Goal: Information Seeking & Learning: Understand process/instructions

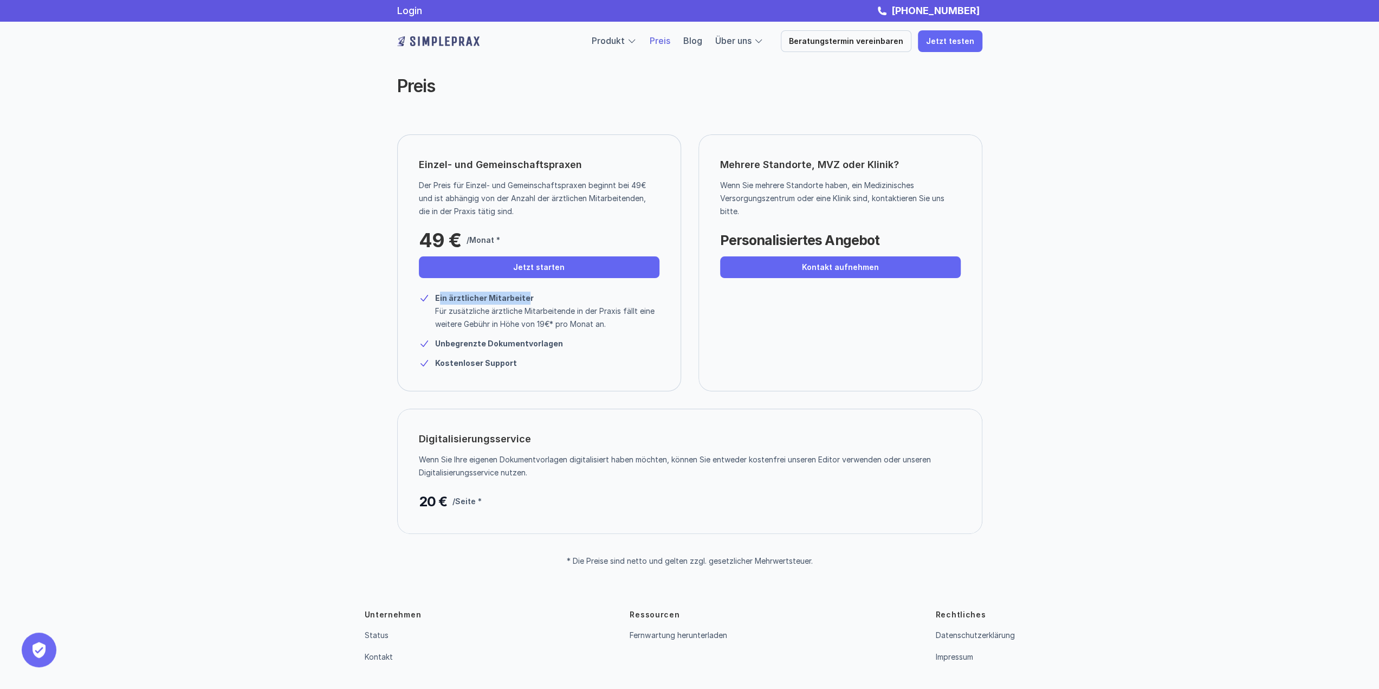
drag, startPoint x: 437, startPoint y: 299, endPoint x: 509, endPoint y: 311, distance: 72.6
click at [521, 296] on strong "Ein ärztlicher Mitarbeiter" at bounding box center [484, 297] width 99 height 9
click at [501, 321] on p "Für zusätzliche ärztliche Mitarbeitende in der Praxis fällt eine weitere Gebühr…" at bounding box center [547, 318] width 224 height 26
drag, startPoint x: 501, startPoint y: 315, endPoint x: 625, endPoint y: 324, distance: 124.4
click at [625, 324] on p "Für zusätzliche ärztliche Mitarbeitende in der Praxis fällt eine weitere Gebühr…" at bounding box center [547, 318] width 224 height 26
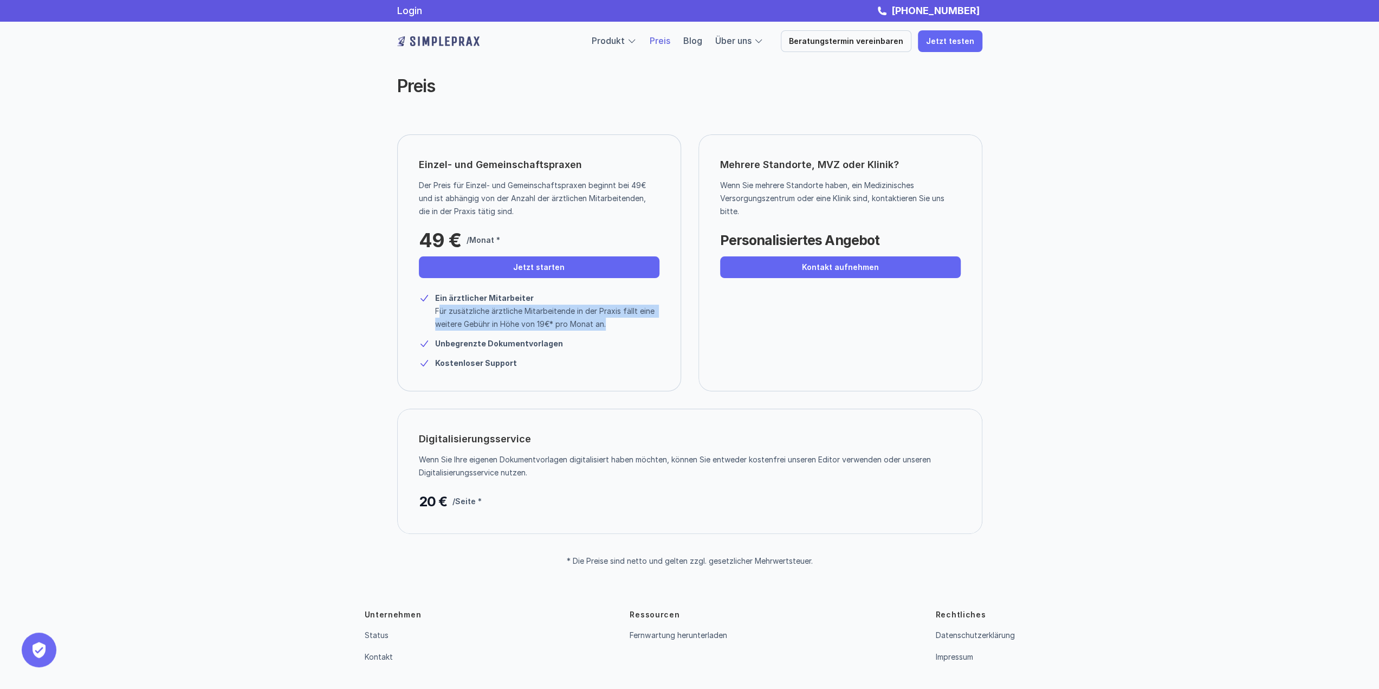
click at [625, 329] on p "Für zusätzliche ärztliche Mitarbeitende in der Praxis fällt eine weitere Gebühr…" at bounding box center [547, 318] width 224 height 26
click at [639, 349] on div "Ein ärztlicher Mitarbeiter Für zusätzliche ärztliche Mitarbeitende in der Praxi…" at bounding box center [539, 326] width 241 height 86
drag, startPoint x: 726, startPoint y: 160, endPoint x: 878, endPoint y: 154, distance: 152.4
click at [878, 154] on div "Mehrere Standorte, MVZ oder Klinik? Wenn Sie mehrere Standorte haben, ein Mediz…" at bounding box center [841, 262] width 284 height 257
